Goal: Task Accomplishment & Management: Use online tool/utility

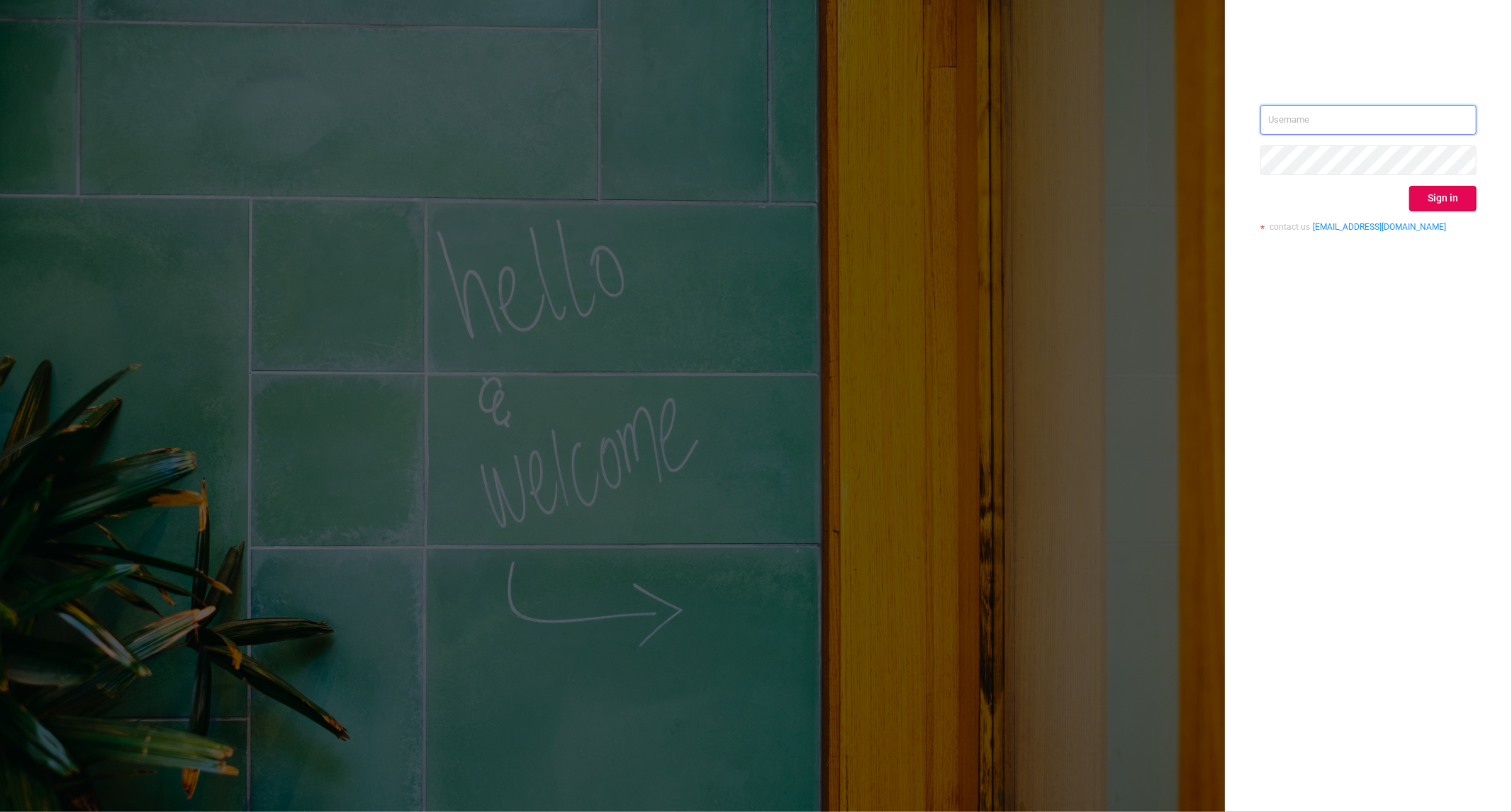
click at [1314, 117] on input "text" at bounding box center [1369, 120] width 216 height 30
type input "[PERSON_NAME][EMAIL_ADDRESS][DOMAIN_NAME]"
click at [1439, 192] on button "Sign in" at bounding box center [1442, 198] width 67 height 26
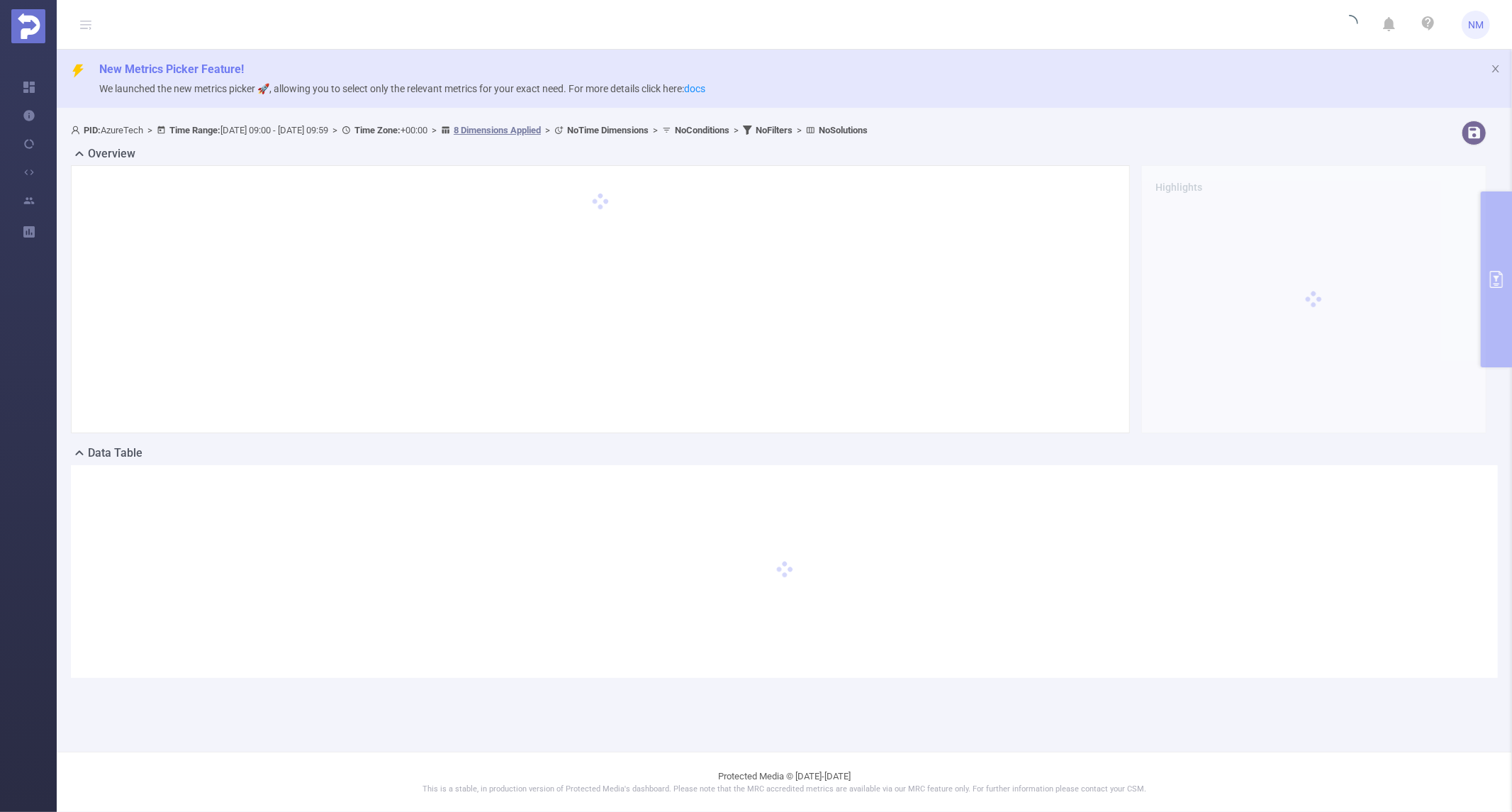
click at [1479, 280] on div at bounding box center [1314, 299] width 345 height 268
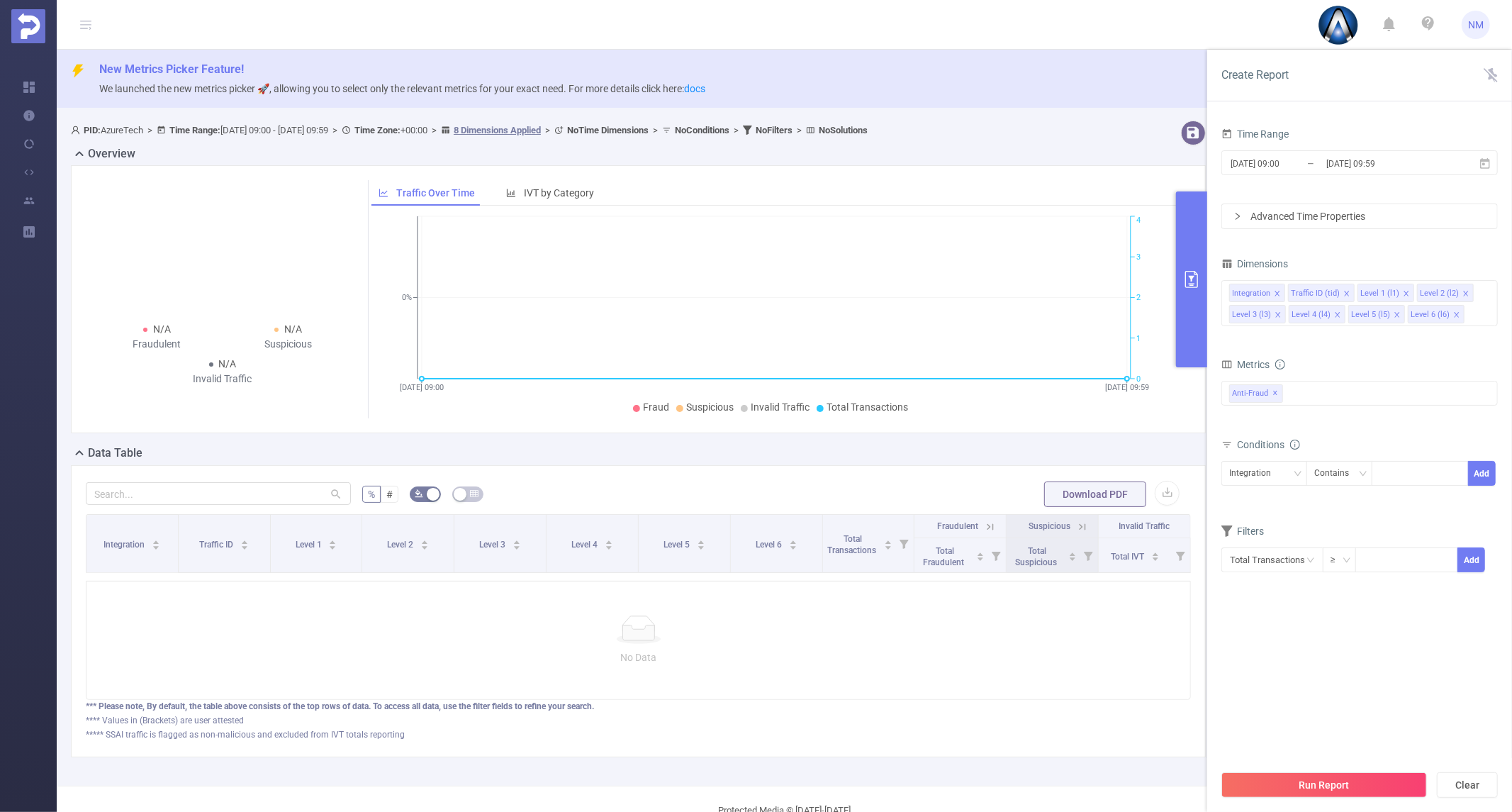
click at [1303, 789] on button "Run Report" at bounding box center [1324, 785] width 206 height 26
click at [1371, 166] on input "[DATE] 09:59" at bounding box center [1383, 163] width 115 height 19
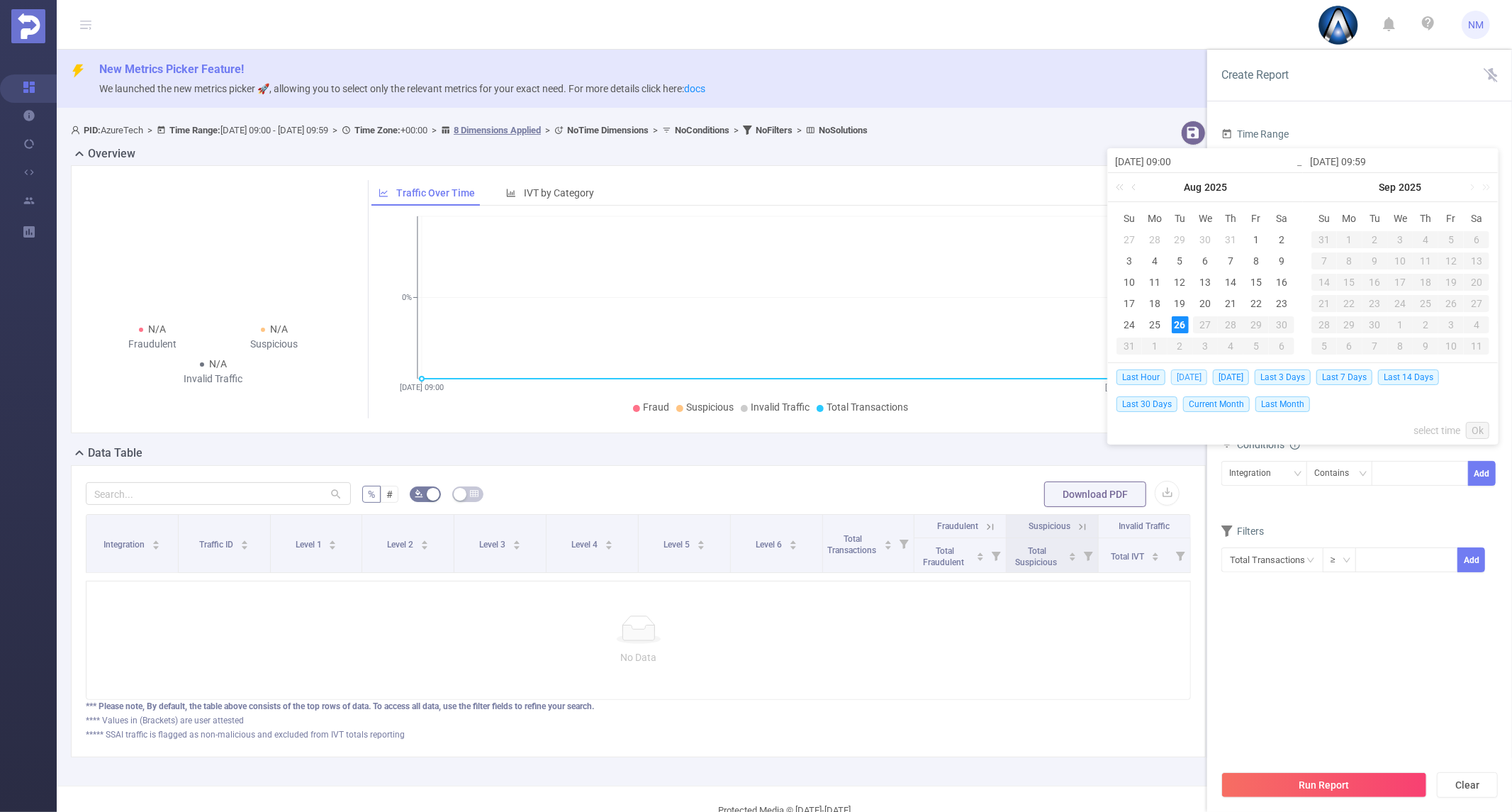
click at [1186, 379] on span "[DATE]" at bounding box center [1190, 377] width 36 height 16
type input "[DATE] 00:00"
type input "[DATE] 23:59"
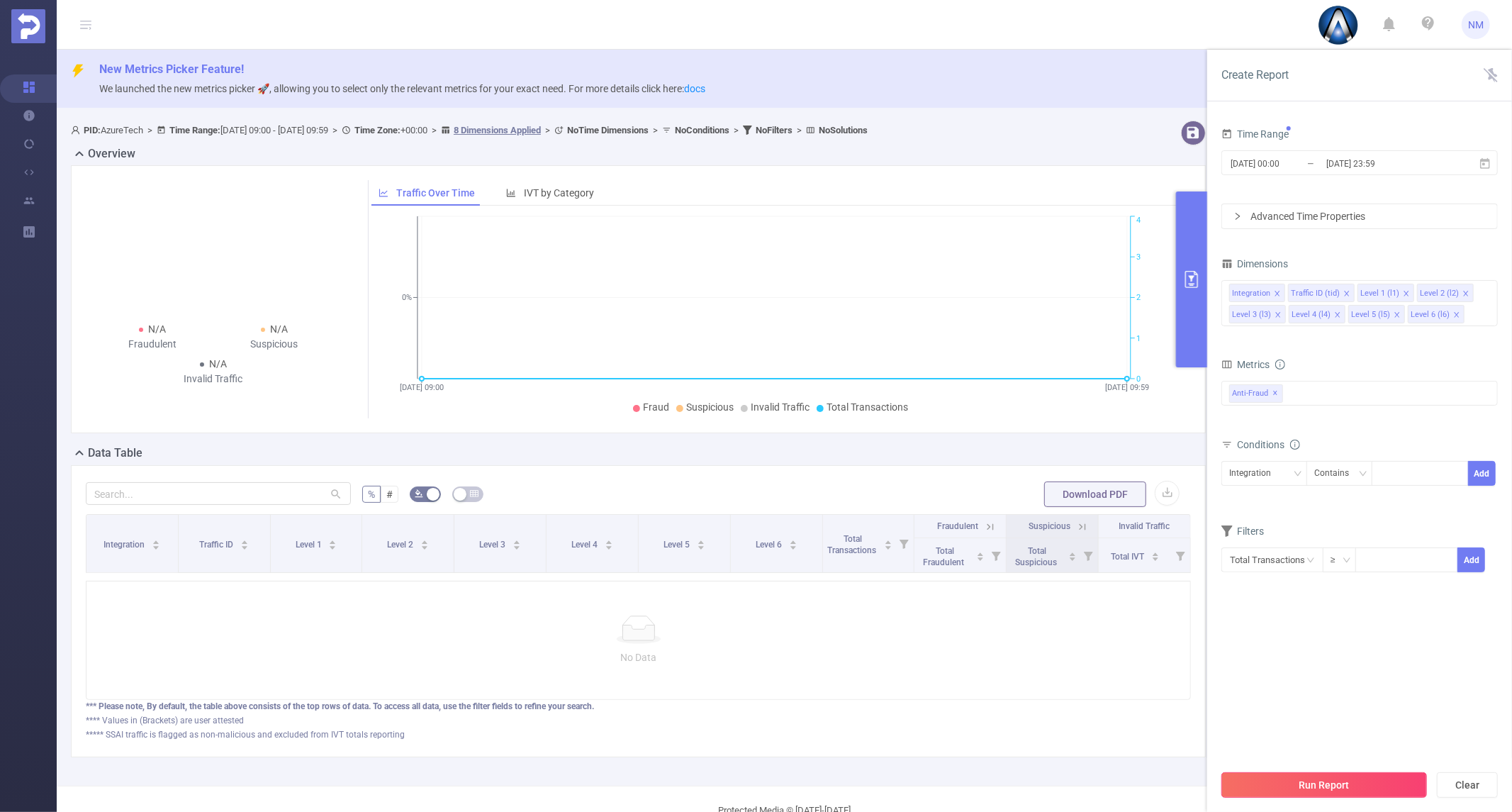
click at [1318, 779] on button "Run Report" at bounding box center [1324, 785] width 206 height 26
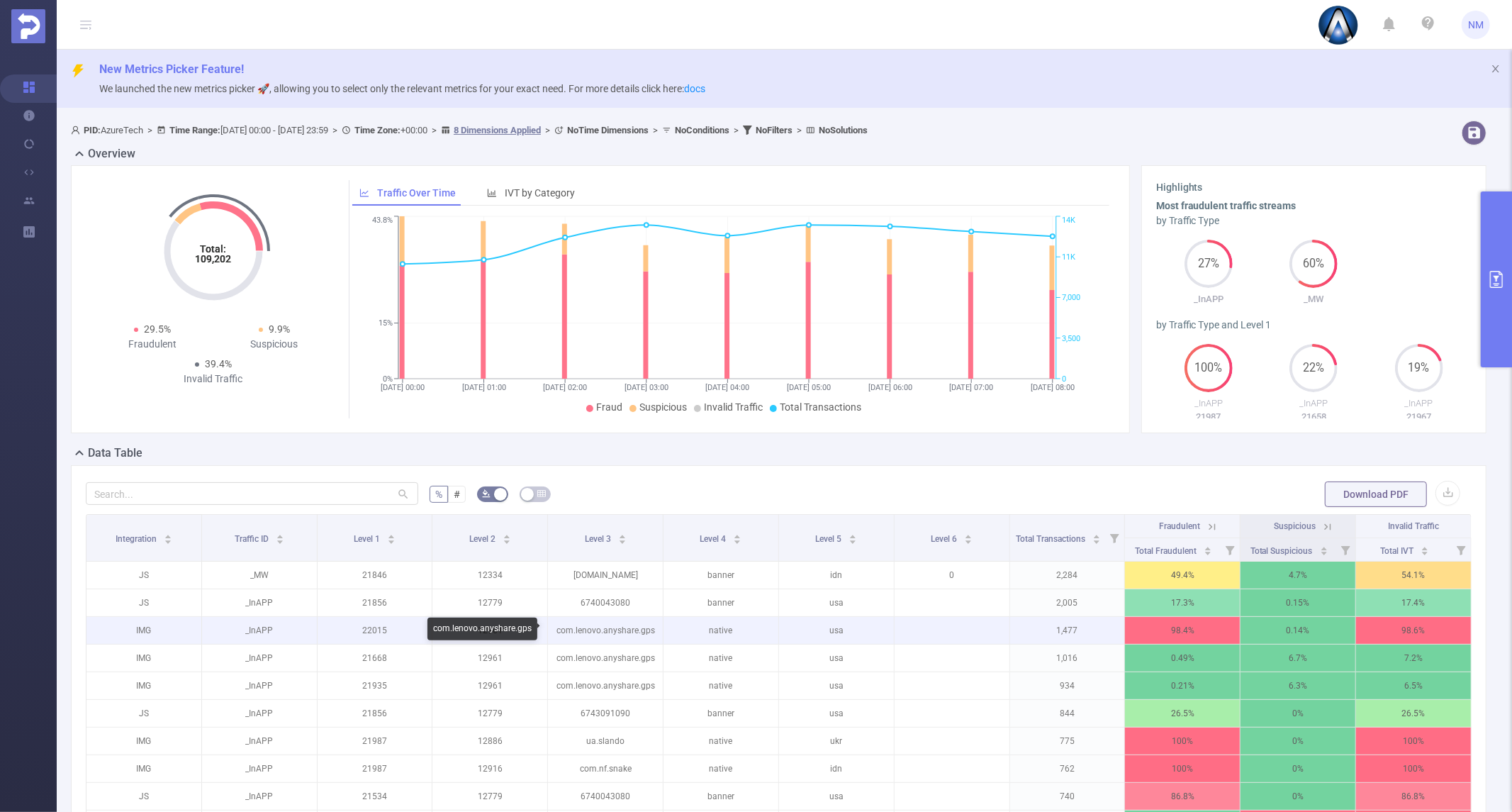
click at [601, 640] on p "com.lenovo.anyshare.gps" at bounding box center [605, 630] width 115 height 27
